Goal: Information Seeking & Learning: Learn about a topic

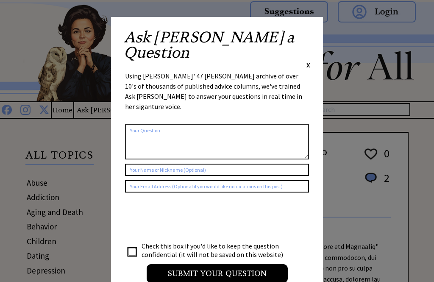
click at [307, 61] on span "X" at bounding box center [308, 65] width 4 height 8
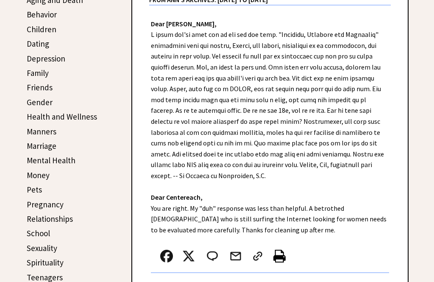
scroll to position [212, 0]
click at [33, 147] on link "Marriage" at bounding box center [42, 146] width 30 height 10
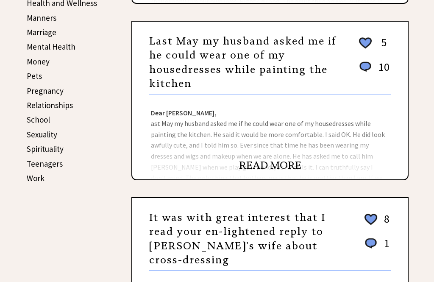
scroll to position [325, 0]
click at [254, 171] on link "READ MORE" at bounding box center [270, 165] width 62 height 13
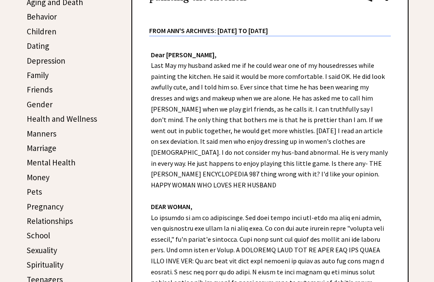
scroll to position [209, 0]
click at [33, 177] on link "Money" at bounding box center [38, 177] width 23 height 10
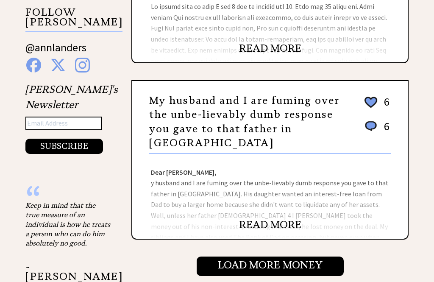
scroll to position [819, 0]
